Goal: Check status: Check status

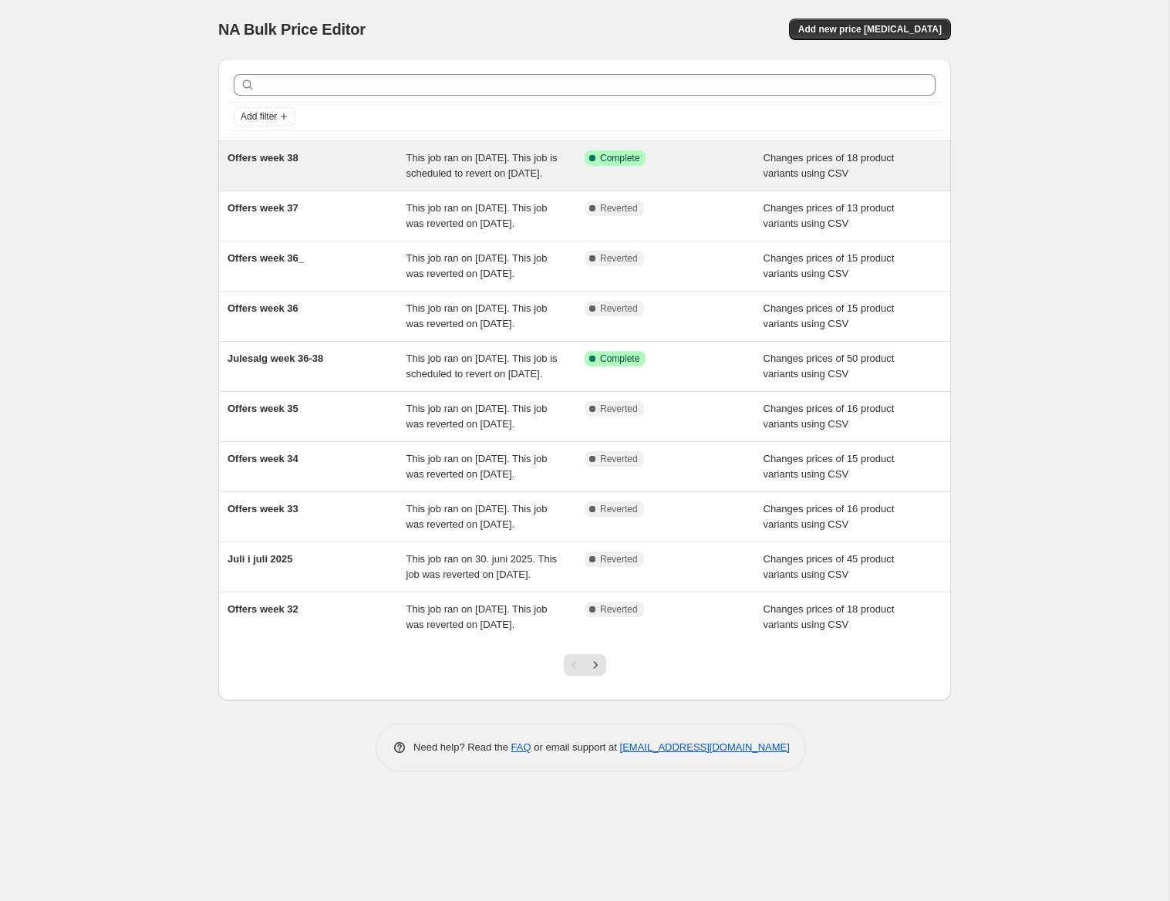
click at [475, 177] on span "This job ran on [DATE]. This job is scheduled to revert on [DATE]." at bounding box center [481, 165] width 151 height 27
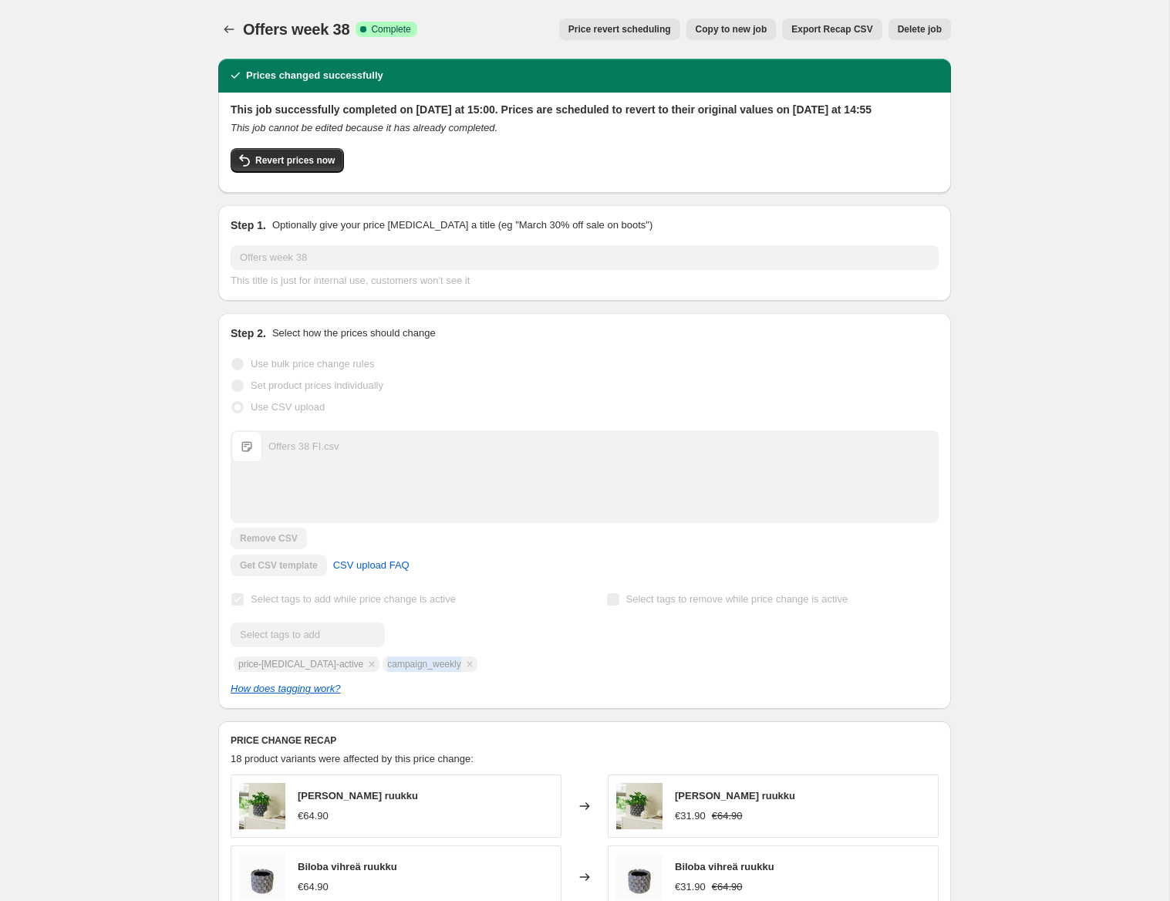
drag, startPoint x: 373, startPoint y: 682, endPoint x: 446, endPoint y: 683, distance: 72.5
click at [446, 672] on div "Submit price-[MEDICAL_DATA]-active campaign_weekly" at bounding box center [397, 646] width 332 height 49
copy span "campaign_weekly"
click at [98, 518] on div "Offers week 38. This page is ready Offers week 38 Success Complete Complete Pri…" at bounding box center [584, 818] width 1169 height 1636
click at [231, 29] on icon "Price change jobs" at bounding box center [228, 29] width 15 height 15
